Goal: Task Accomplishment & Management: Complete application form

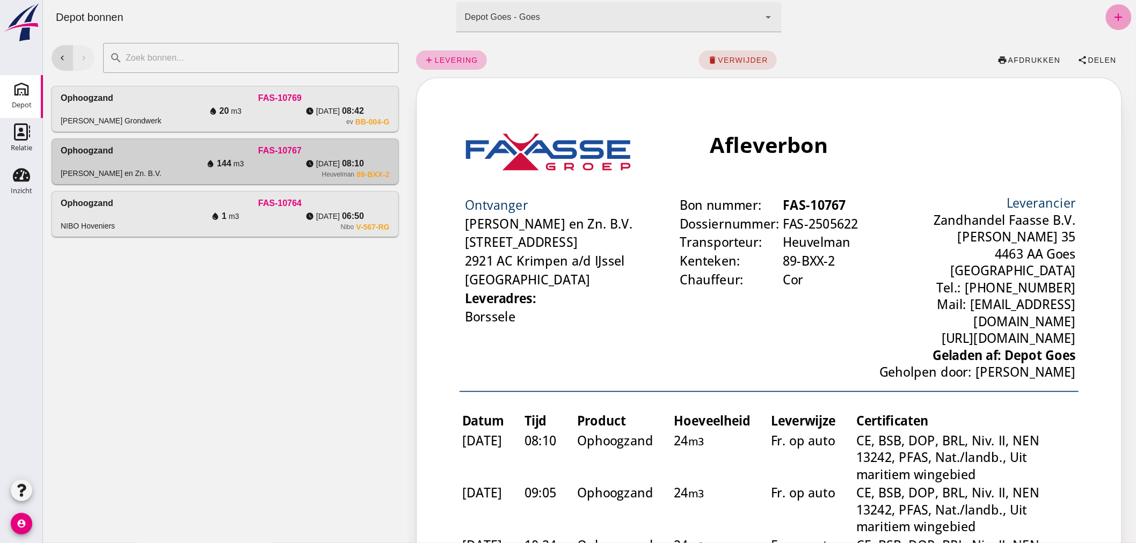
click at [1112, 13] on icon "add" at bounding box center [1118, 17] width 13 height 13
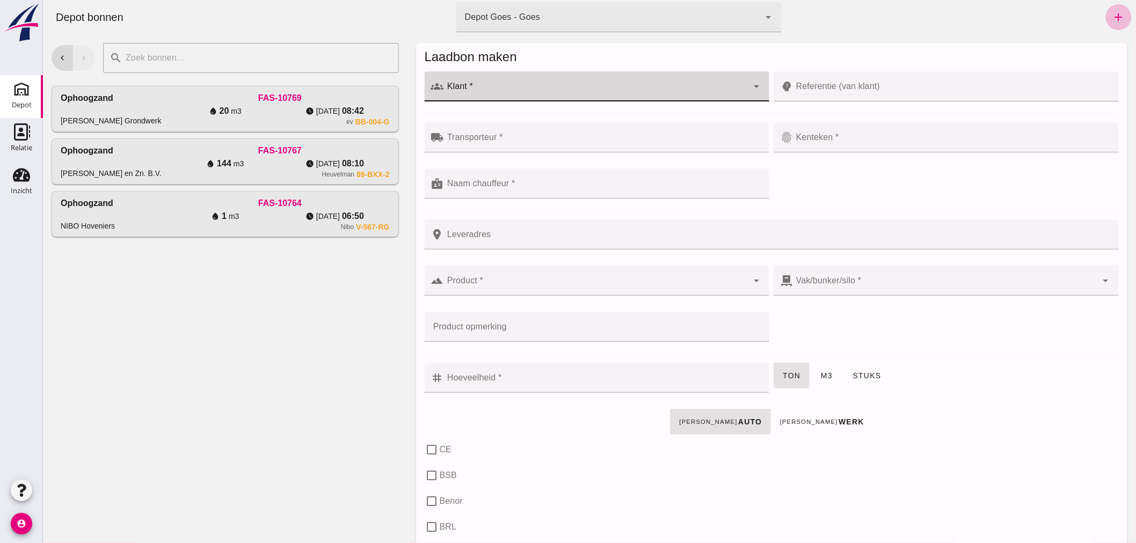
click at [483, 87] on input "Klant *" at bounding box center [595, 91] width 304 height 13
click at [521, 112] on div "Hoveniersbedrijf Paardekooper" at bounding box center [601, 118] width 308 height 13
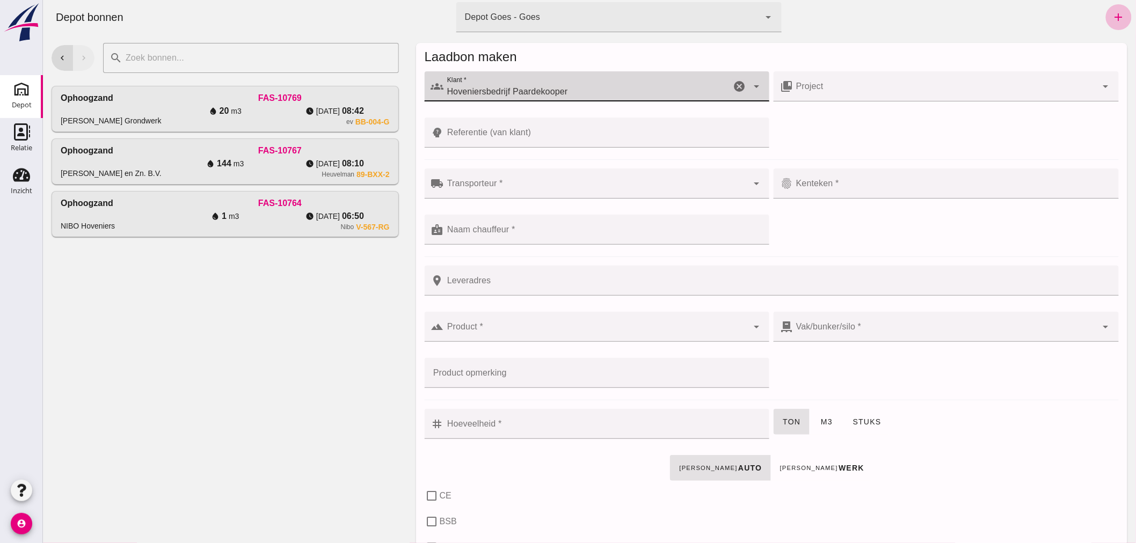
type input "Hoveniersbedrijf Paardekooper"
click at [516, 179] on div at bounding box center [595, 184] width 304 height 30
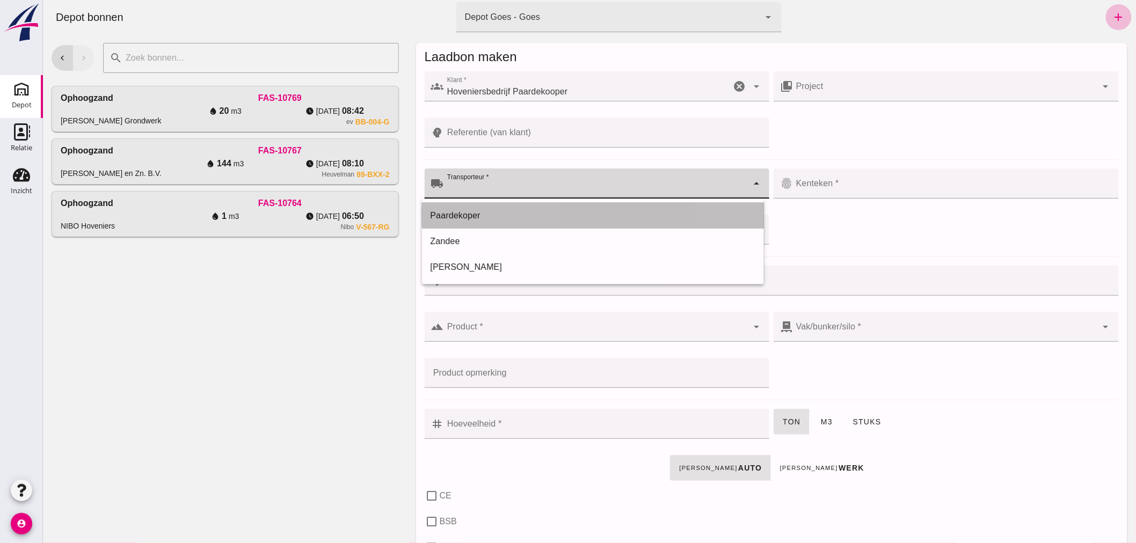
click at [495, 213] on div "Paardekoper" at bounding box center [592, 215] width 325 height 13
type input "Paardekoper"
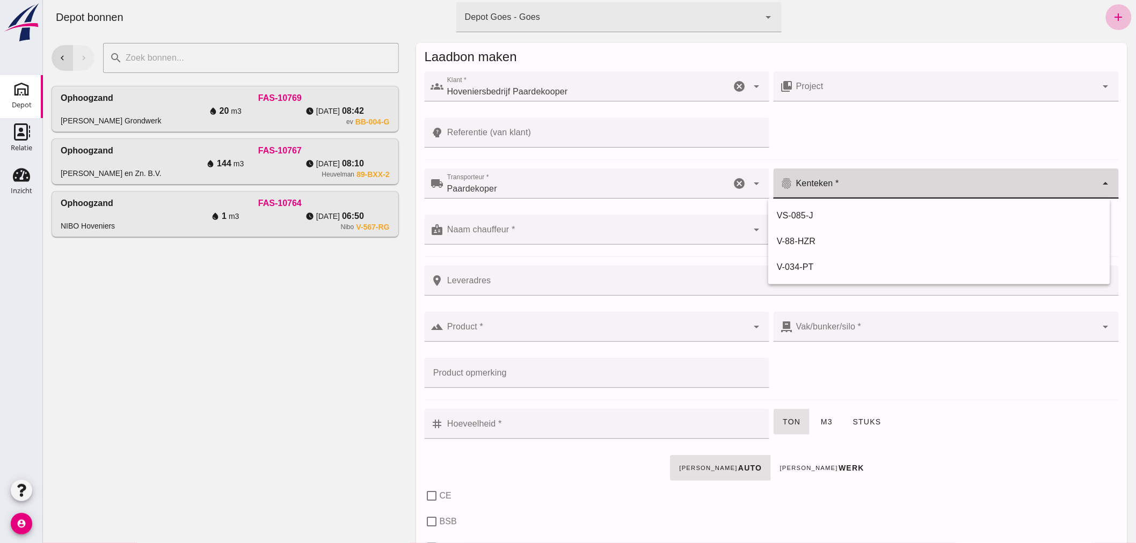
click at [844, 185] on input "Kenteken *" at bounding box center [944, 188] width 304 height 13
click at [810, 238] on div "V-88-HZR" at bounding box center [938, 241] width 325 height 13
type input "V-88-HZR"
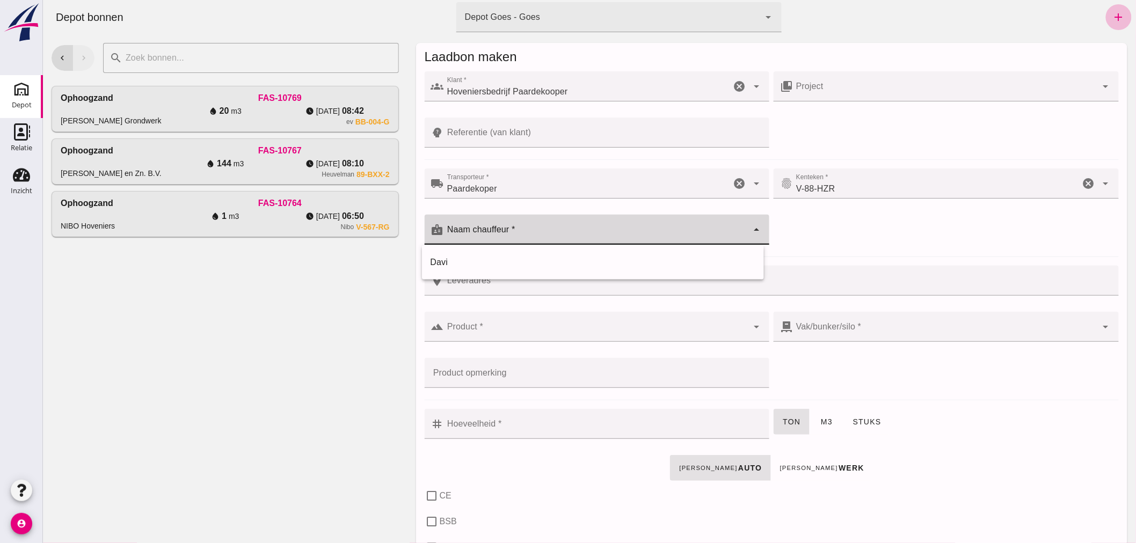
click at [588, 231] on input "Naam chauffeur *" at bounding box center [595, 235] width 304 height 13
click at [495, 258] on div "Davi" at bounding box center [592, 262] width 325 height 13
type input "Davi"
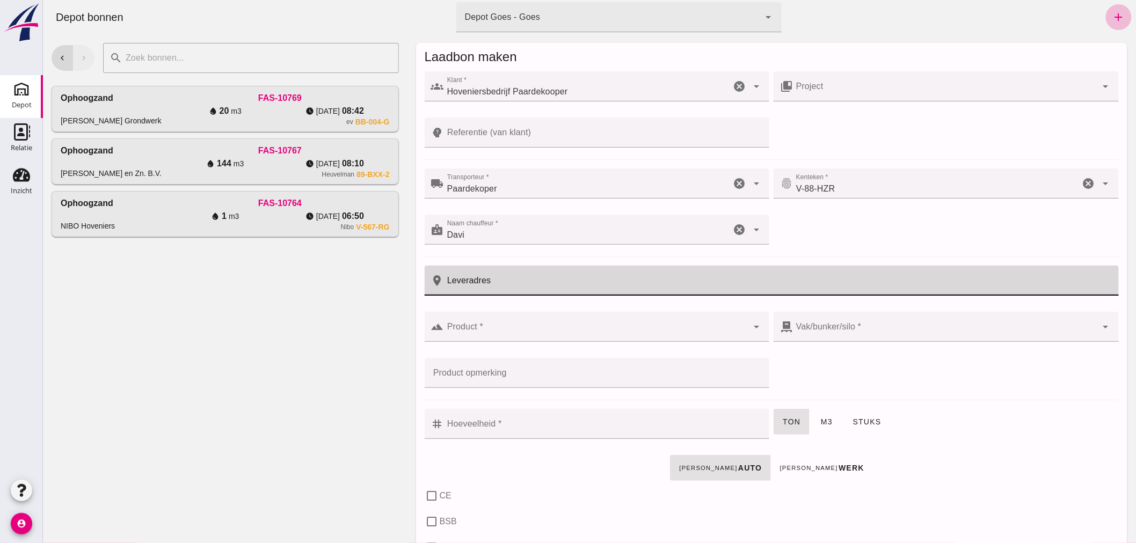
click at [501, 278] on input "Leveradres" at bounding box center [777, 281] width 668 height 30
click at [512, 331] on input "Product *" at bounding box center [595, 332] width 304 height 13
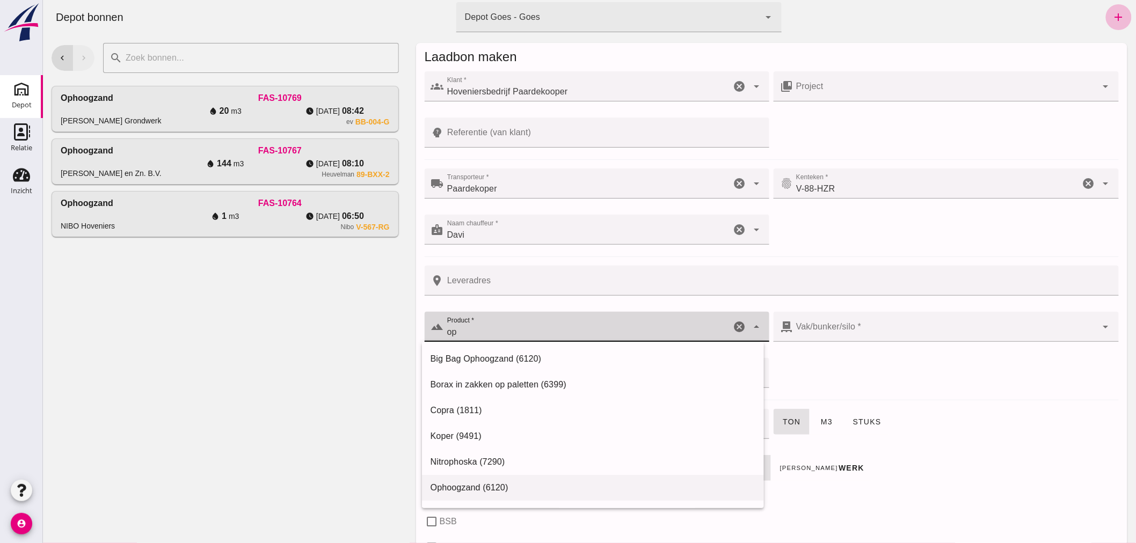
click at [484, 485] on div "Ophoogzand (6120)" at bounding box center [592, 487] width 325 height 13
type input "Ophoogzand (6120)"
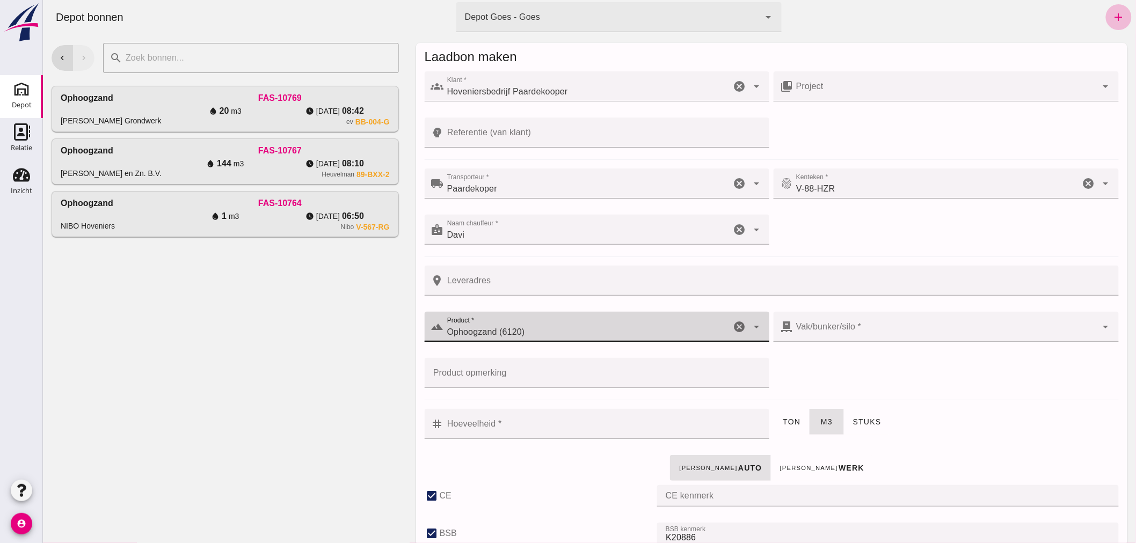
checkbox input "true"
type input "40"
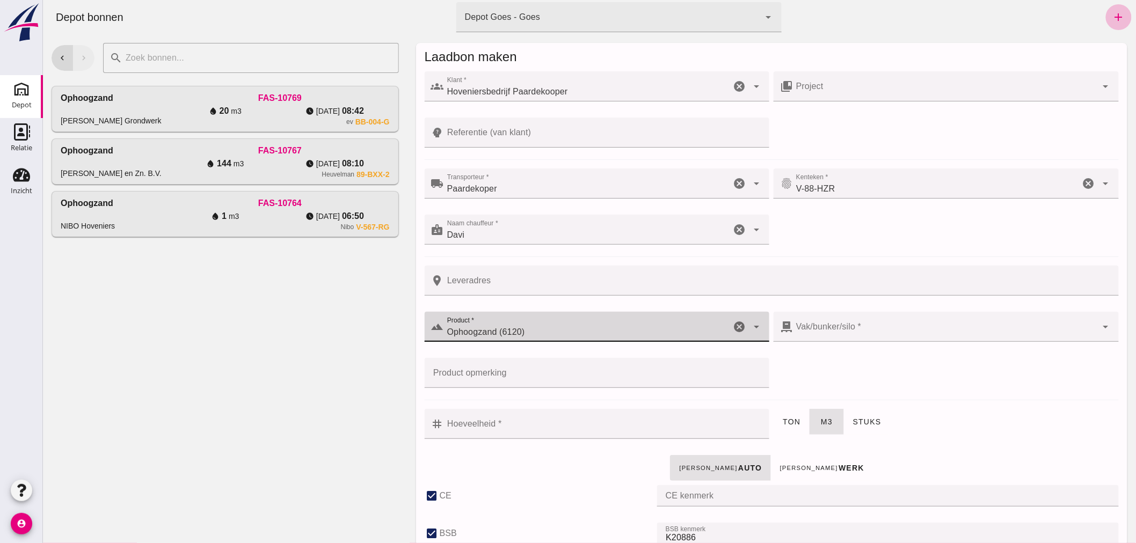
checkbox input "true"
type input "38"
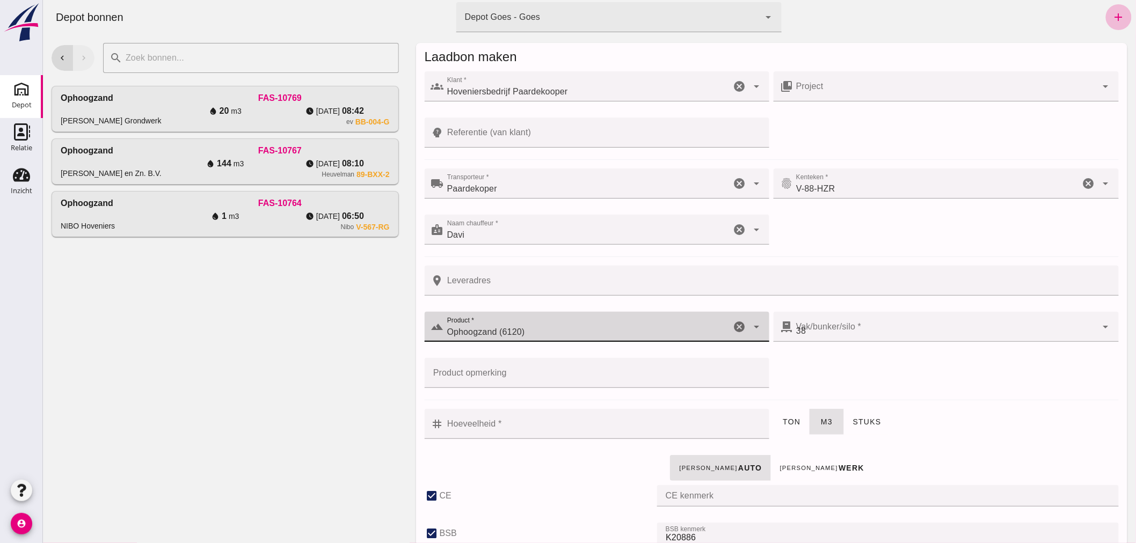
type input "Ophoogzand (6120)"
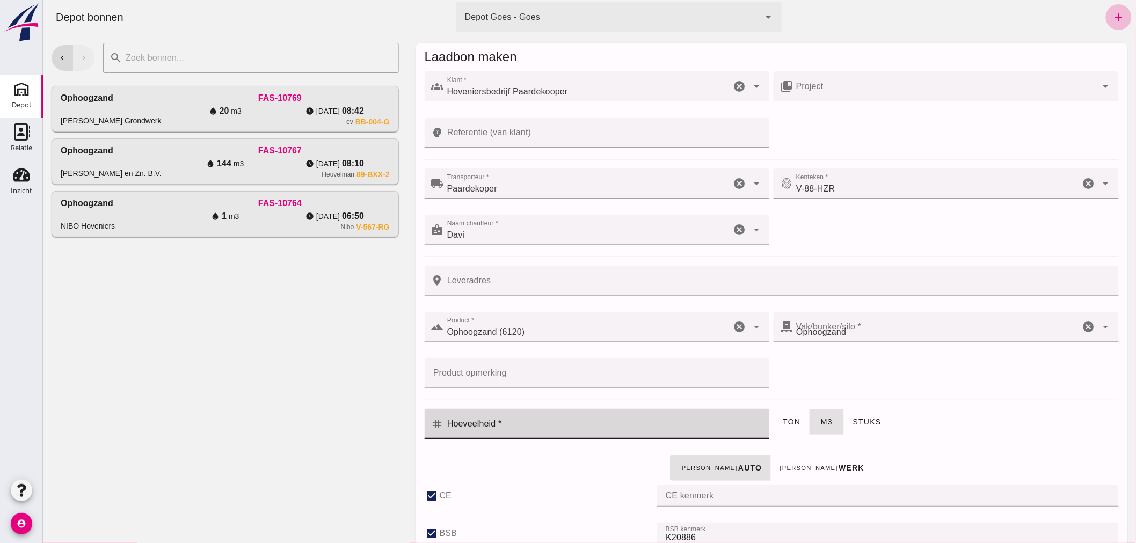
click at [522, 422] on input "Hoeveelheid *" at bounding box center [602, 424] width 319 height 30
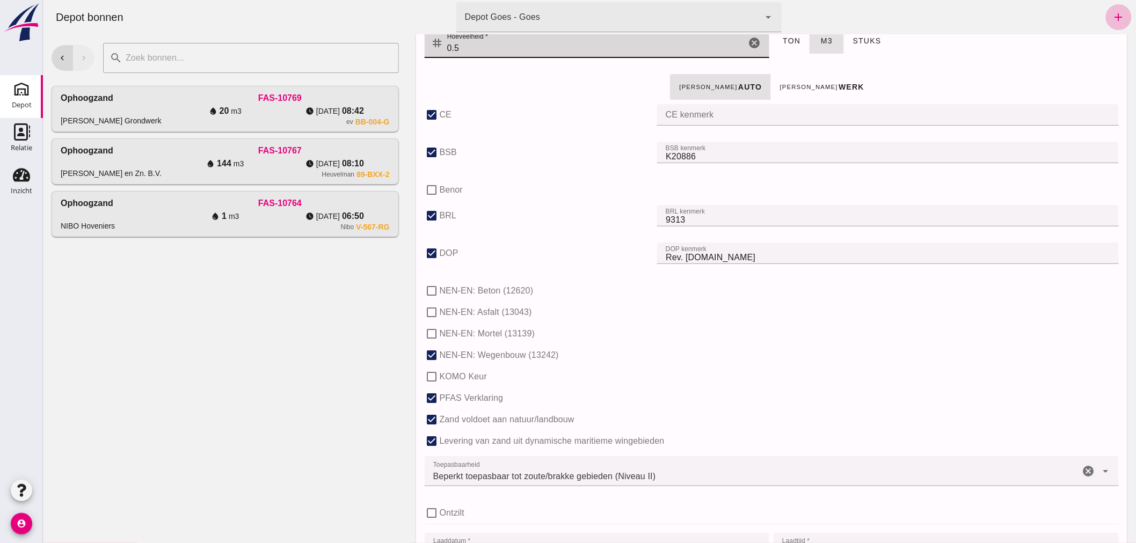
scroll to position [656, 0]
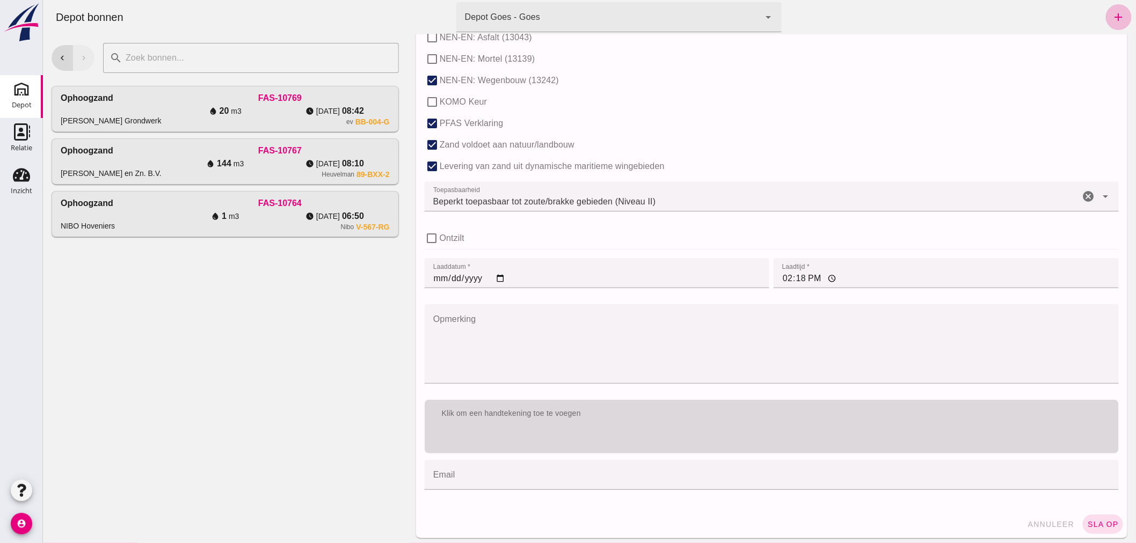
type input "0.5"
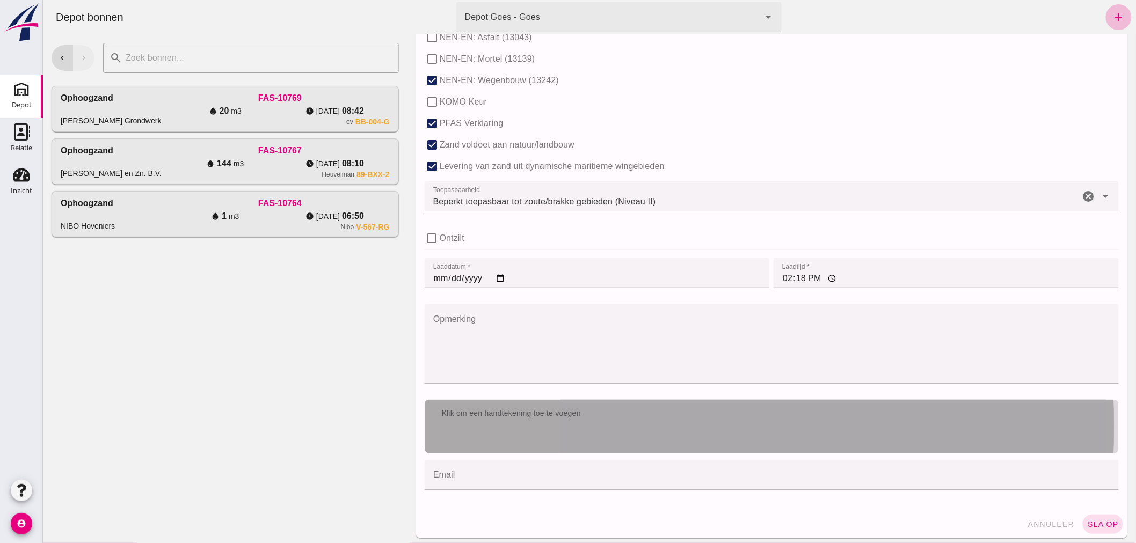
click at [619, 429] on div "Klik om een handtekening toe te voegen" at bounding box center [771, 427] width 694 height 54
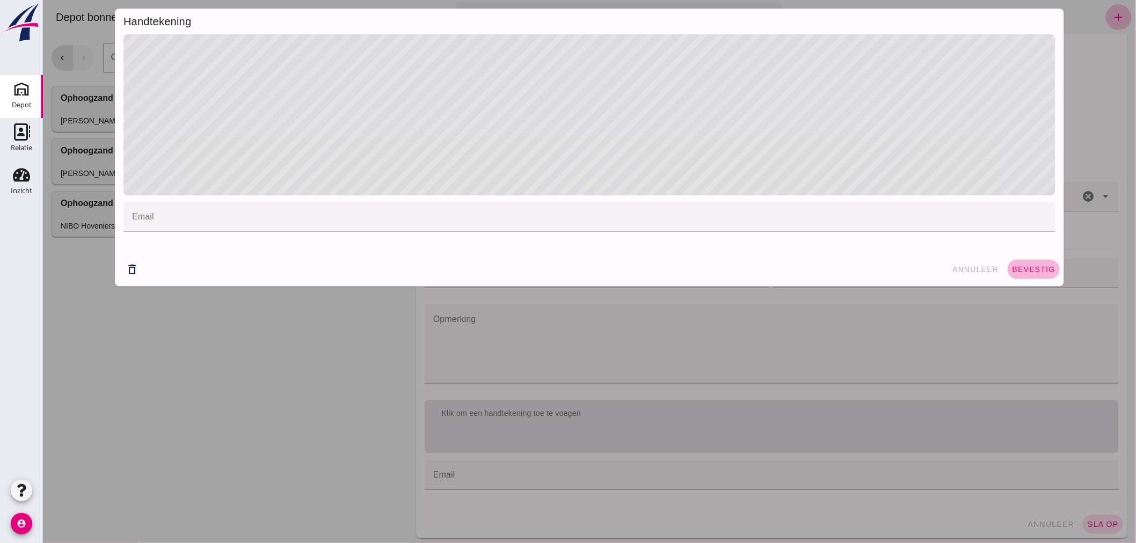
click at [1016, 268] on span "bevestig" at bounding box center [1032, 269] width 43 height 9
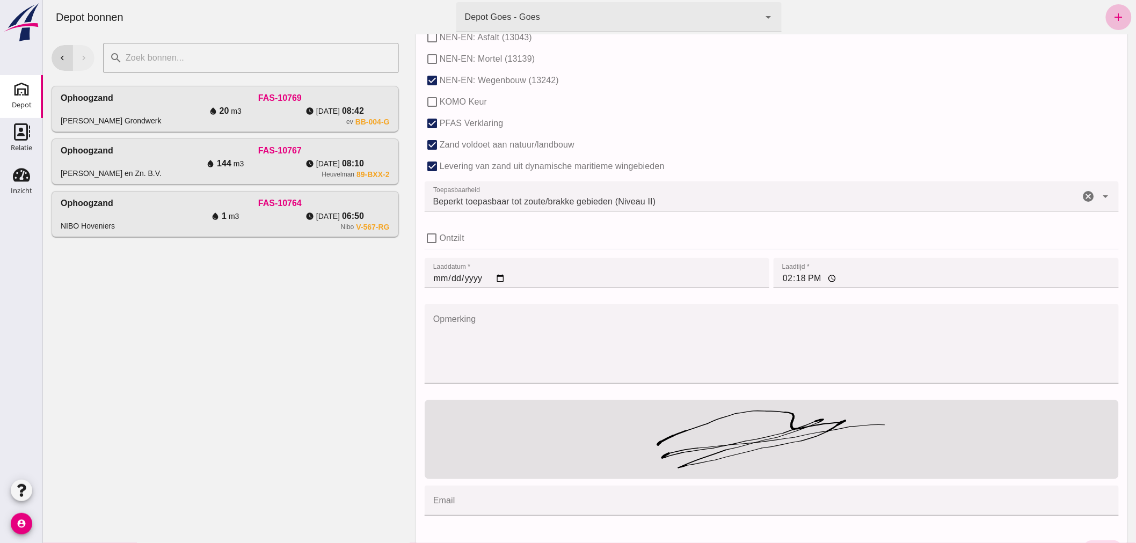
scroll to position [685, 0]
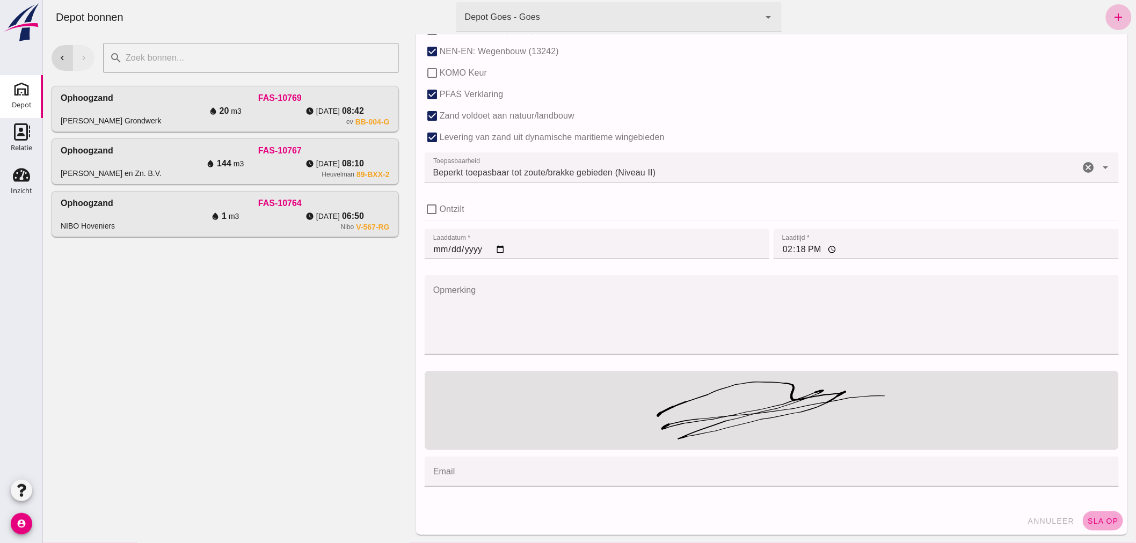
click at [1087, 517] on span "sla op" at bounding box center [1102, 521] width 32 height 9
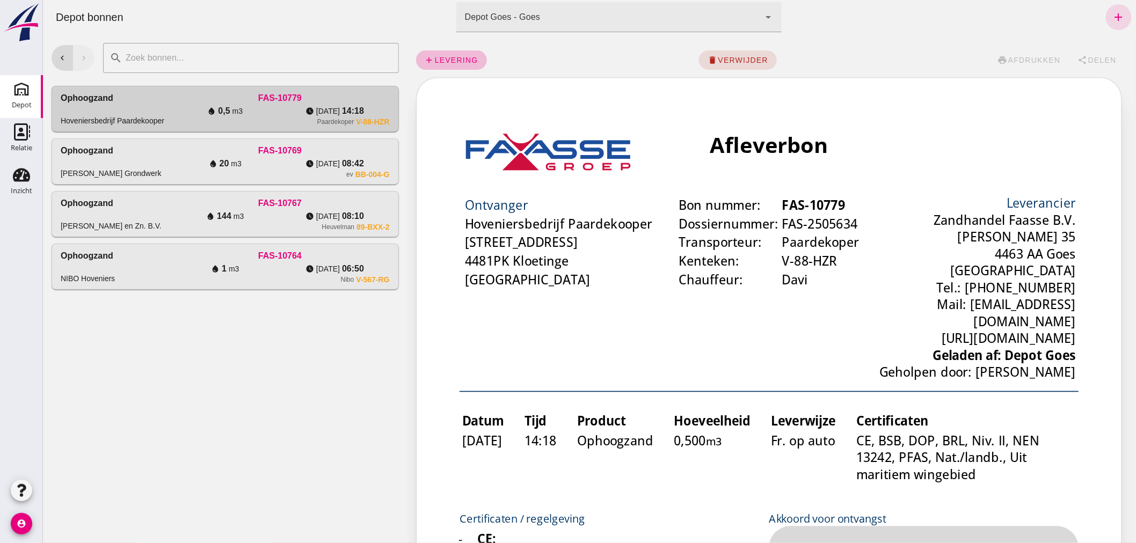
scroll to position [0, 0]
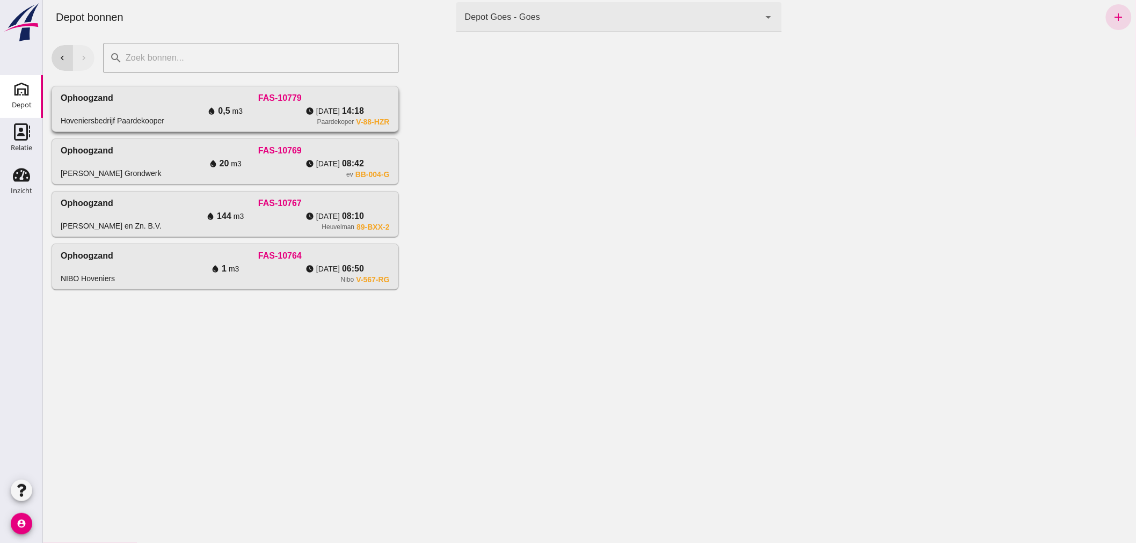
click at [188, 108] on div "water_drop 0,5 m3" at bounding box center [224, 111] width 109 height 13
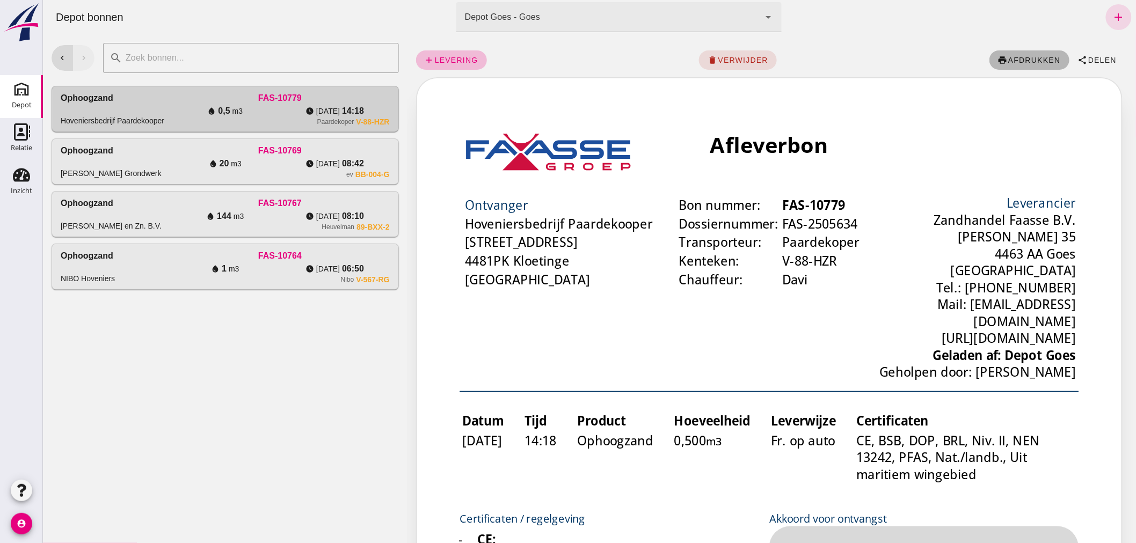
click at [1017, 56] on span "afdrukken" at bounding box center [1033, 60] width 53 height 9
click at [141, 204] on div "Ophoogzand [PERSON_NAME] en Zn. B.V." at bounding box center [114, 214] width 109 height 34
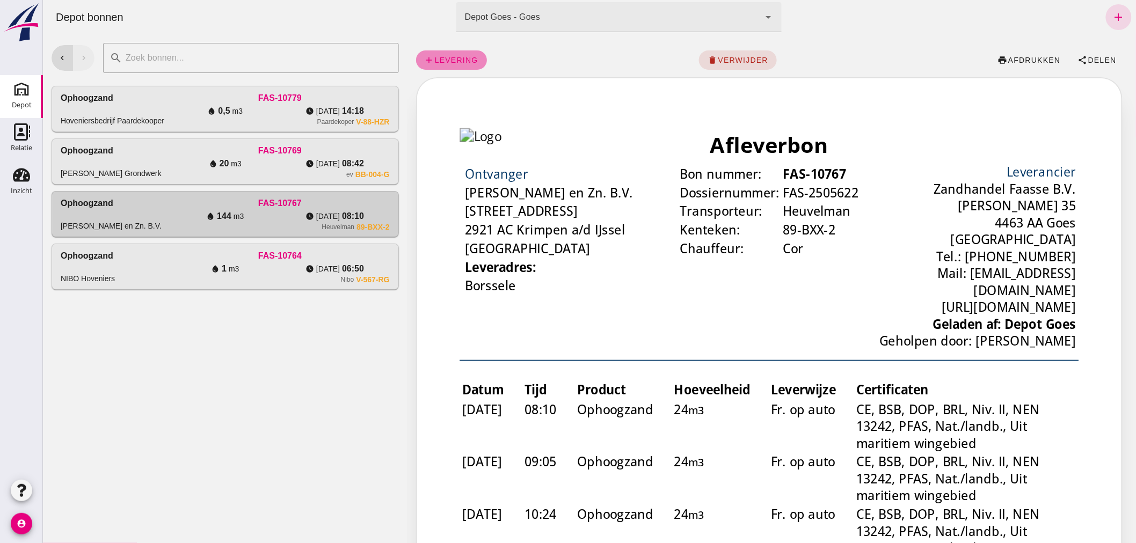
click at [450, 57] on span "levering" at bounding box center [456, 60] width 44 height 9
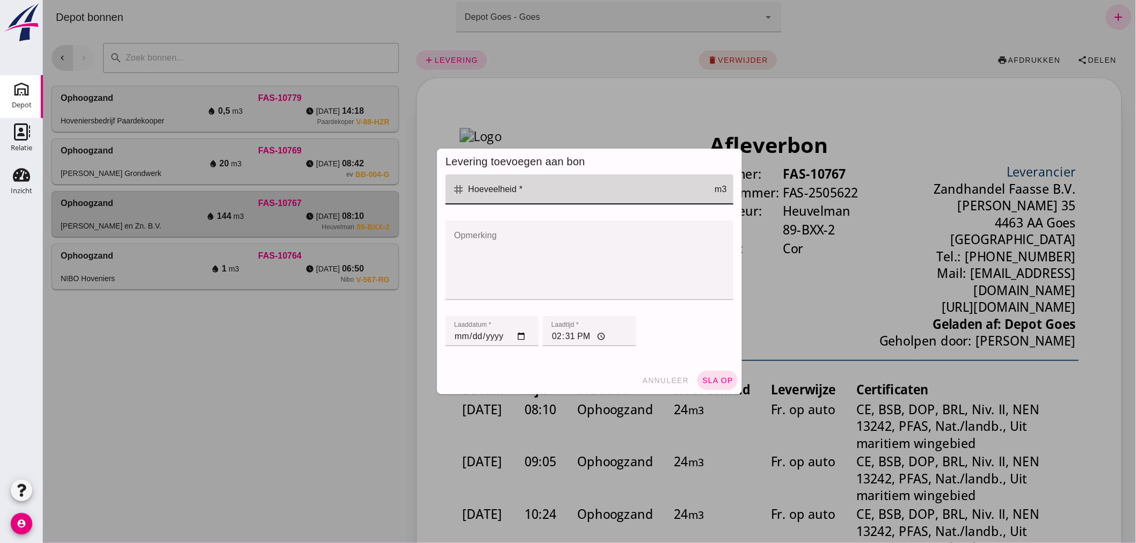
click at [524, 186] on input "Hoeveelheid *" at bounding box center [589, 189] width 250 height 30
type input "24"
click at [716, 377] on span "sla op" at bounding box center [717, 380] width 32 height 9
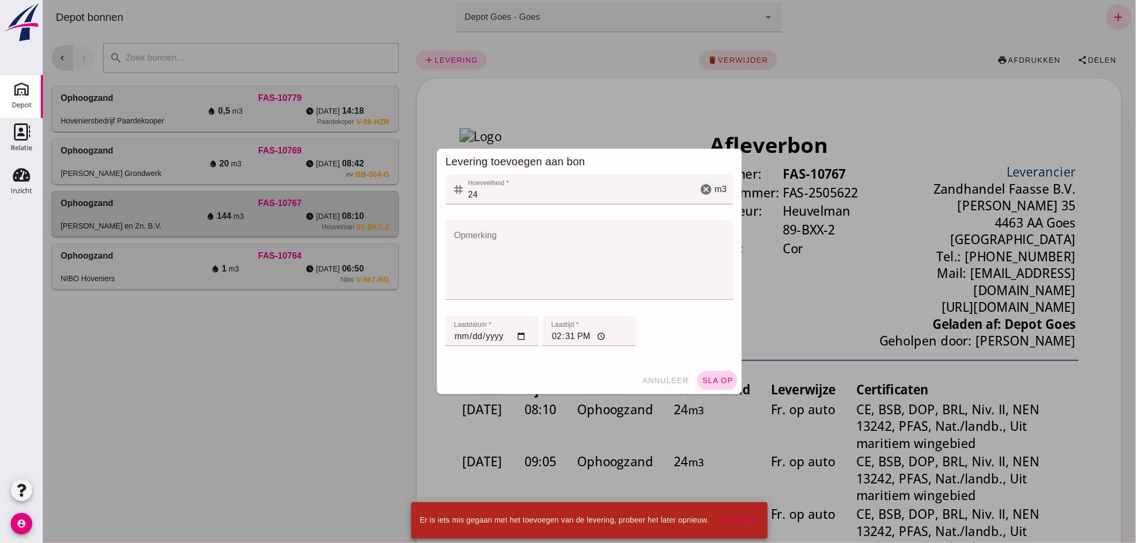
click at [706, 379] on span "sla op" at bounding box center [717, 380] width 32 height 9
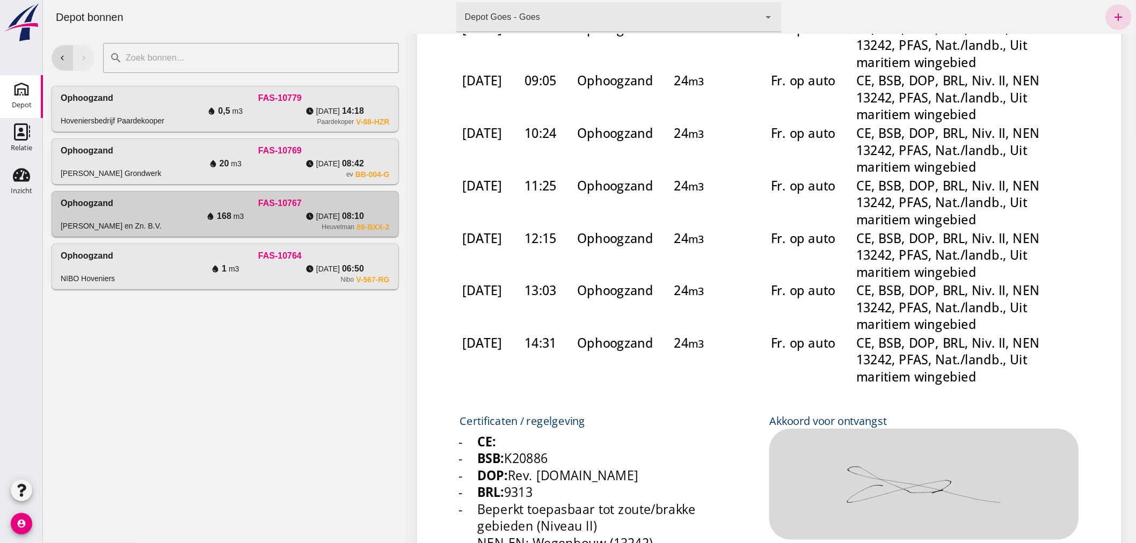
scroll to position [353, 0]
